Goal: Information Seeking & Learning: Learn about a topic

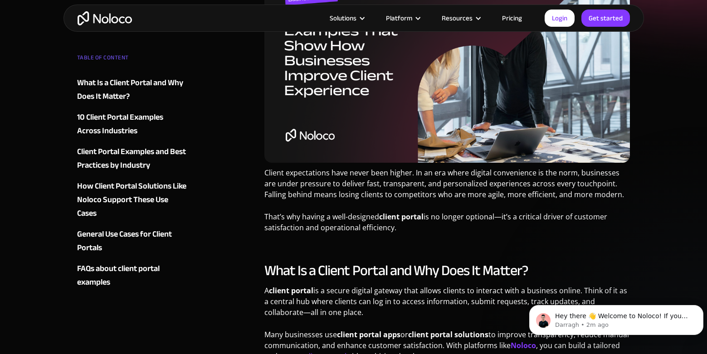
scroll to position [227, 0]
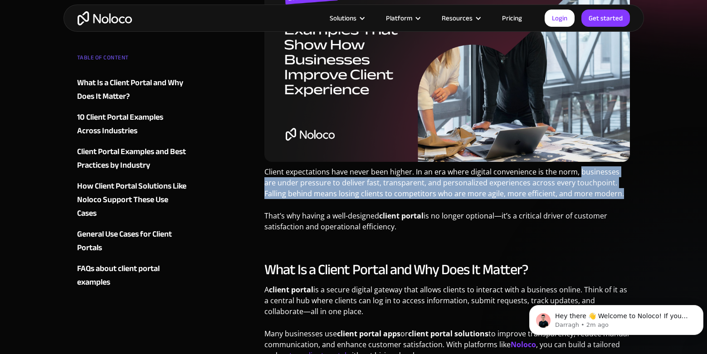
drag, startPoint x: 578, startPoint y: 171, endPoint x: 597, endPoint y: 190, distance: 27.6
click at [597, 190] on p "Client expectations have never been higher. In an era where digital convenience…" at bounding box center [447, 185] width 366 height 39
copy p "businesses are under pressure to deliver fast, transparent, and personalized ex…"
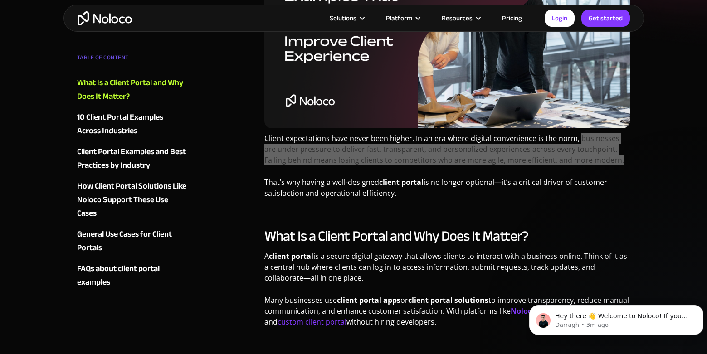
scroll to position [317, 0]
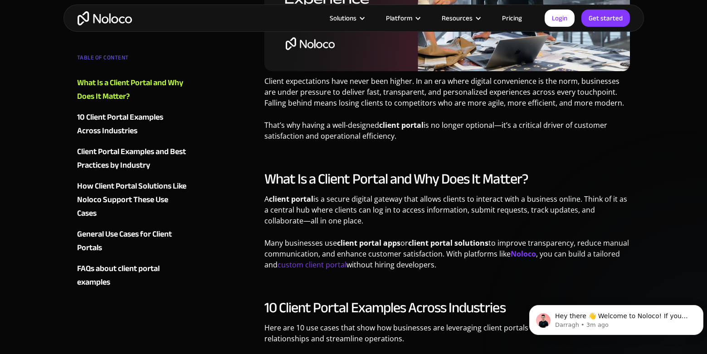
click at [309, 131] on p "That’s why having a well-designed client portal is no longer optional—it’s a cr…" at bounding box center [447, 134] width 366 height 29
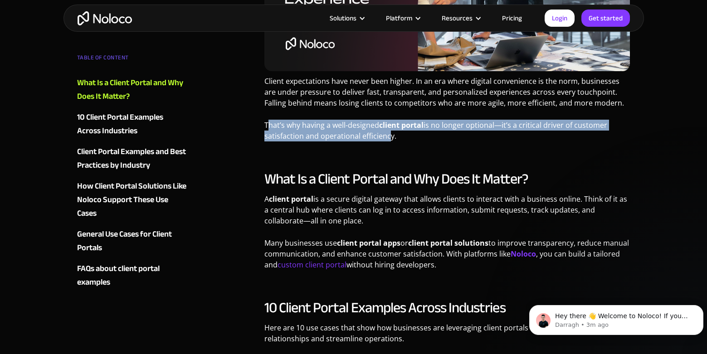
drag, startPoint x: 267, startPoint y: 123, endPoint x: 384, endPoint y: 138, distance: 118.0
click at [384, 138] on p "That’s why having a well-designed client portal is no longer optional—it’s a cr…" at bounding box center [447, 134] width 366 height 29
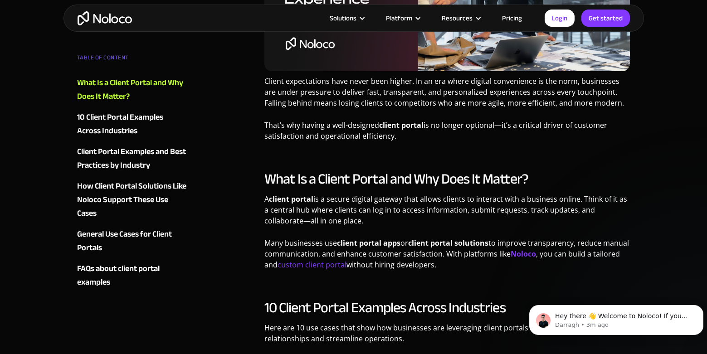
click at [320, 170] on h2 "What Is a Client Portal and Why Does It Matter?" at bounding box center [447, 179] width 366 height 18
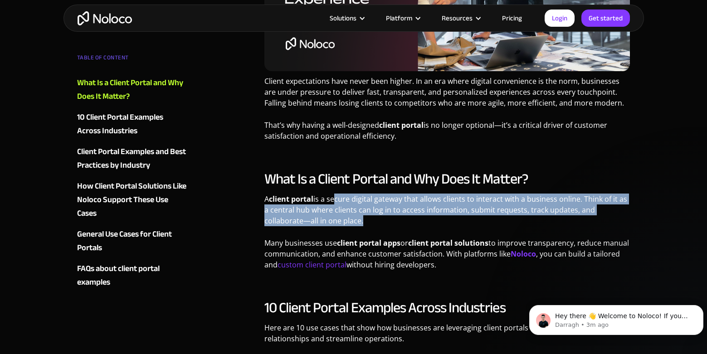
drag, startPoint x: 332, startPoint y: 200, endPoint x: 323, endPoint y: 224, distance: 26.5
click at [323, 224] on p "A client portal is a secure digital gateway that allows clients to interact wit…" at bounding box center [447, 213] width 366 height 39
copy p "ecure digital gateway that allows clients to interact with a business online. T…"
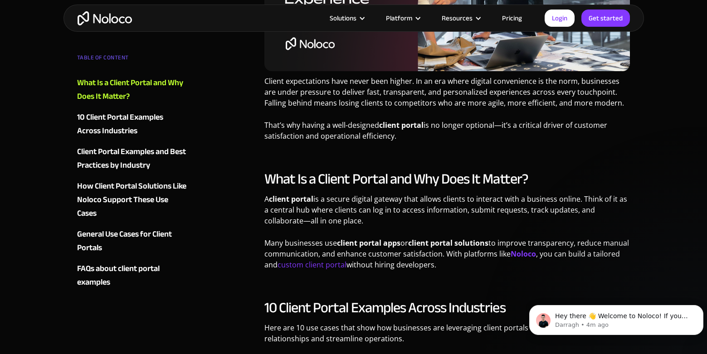
click at [340, 326] on p "Here are 10 use cases that show how businesses are leveraging client portals to…" at bounding box center [447, 336] width 366 height 29
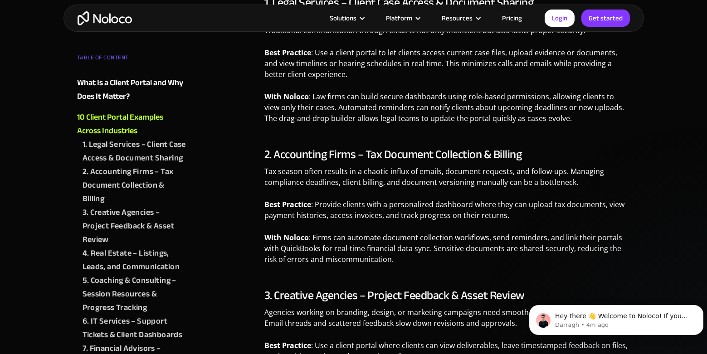
scroll to position [725, 0]
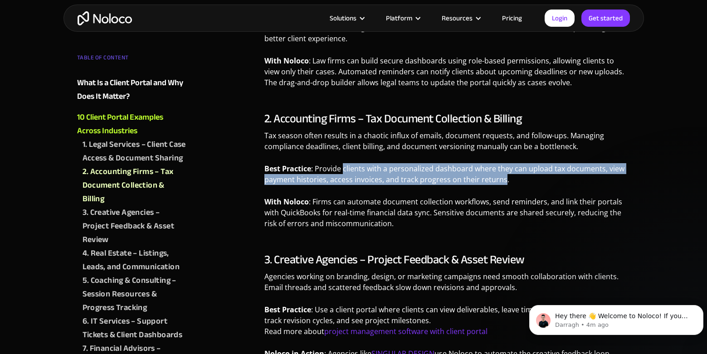
drag, startPoint x: 413, startPoint y: 171, endPoint x: 501, endPoint y: 177, distance: 89.0
click at [501, 177] on p "Best Practice : Provide clients with a personalized dashboard where they can up…" at bounding box center [447, 177] width 366 height 29
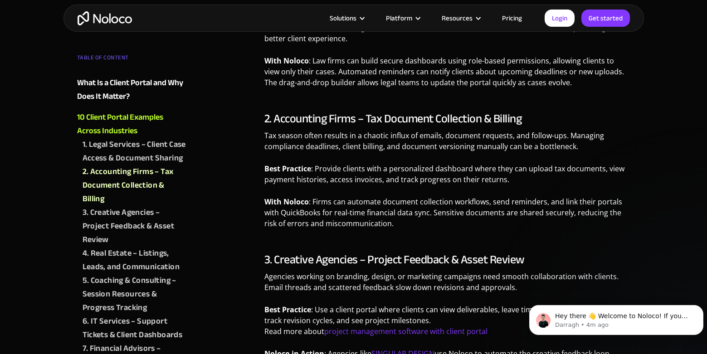
click at [372, 218] on p "With Noloco : Firms can automate document collection workflows, send reminders,…" at bounding box center [447, 215] width 366 height 39
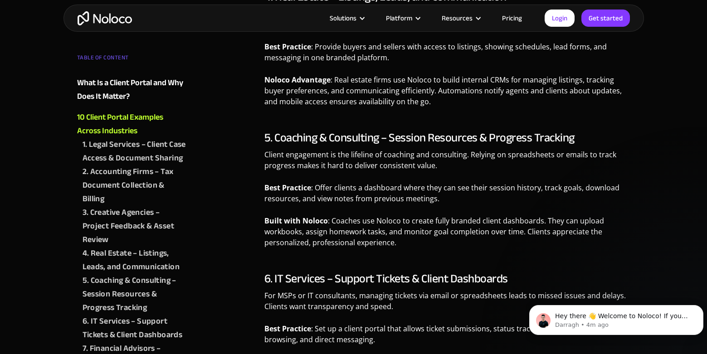
scroll to position [1496, 0]
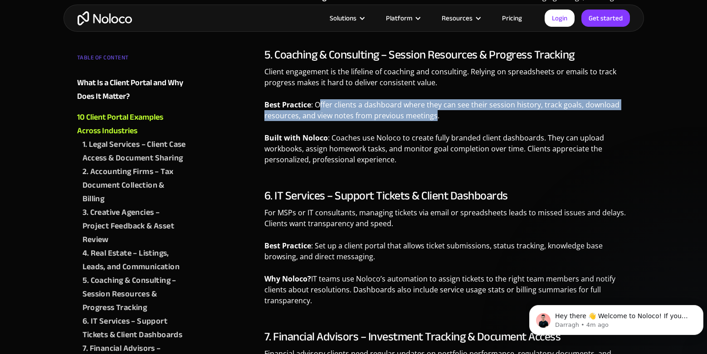
drag, startPoint x: 318, startPoint y: 104, endPoint x: 433, endPoint y: 121, distance: 116.5
click at [433, 121] on p "Best Practice : Offer clients a dashboard where they can see their session hist…" at bounding box center [447, 113] width 366 height 29
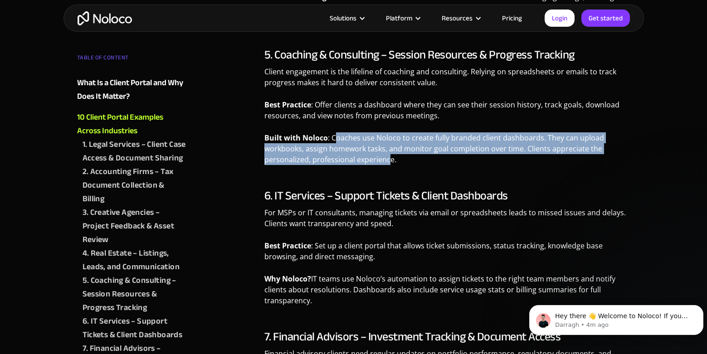
drag, startPoint x: 335, startPoint y: 141, endPoint x: 387, endPoint y: 161, distance: 56.2
click at [387, 161] on p "Built with Noloco : Coaches use Noloco to create fully branded client dashboard…" at bounding box center [447, 151] width 366 height 39
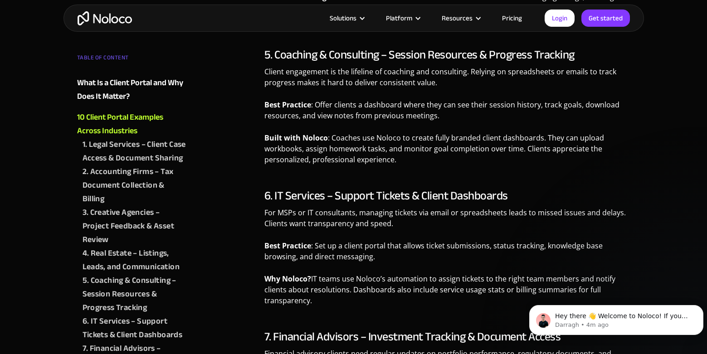
click at [307, 227] on p "For MSPs or IT consultants, managing tickets via email or spreadsheets leads to…" at bounding box center [447, 221] width 366 height 29
click at [305, 224] on p "For MSPs or IT consultants, managing tickets via email or spreadsheets leads to…" at bounding box center [447, 221] width 366 height 29
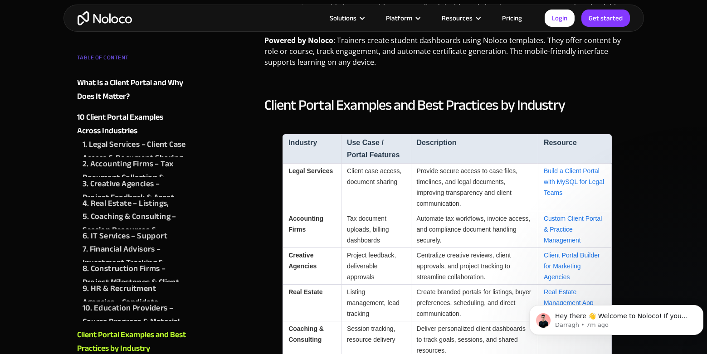
scroll to position [2312, 0]
